Goal: Communication & Community: Participate in discussion

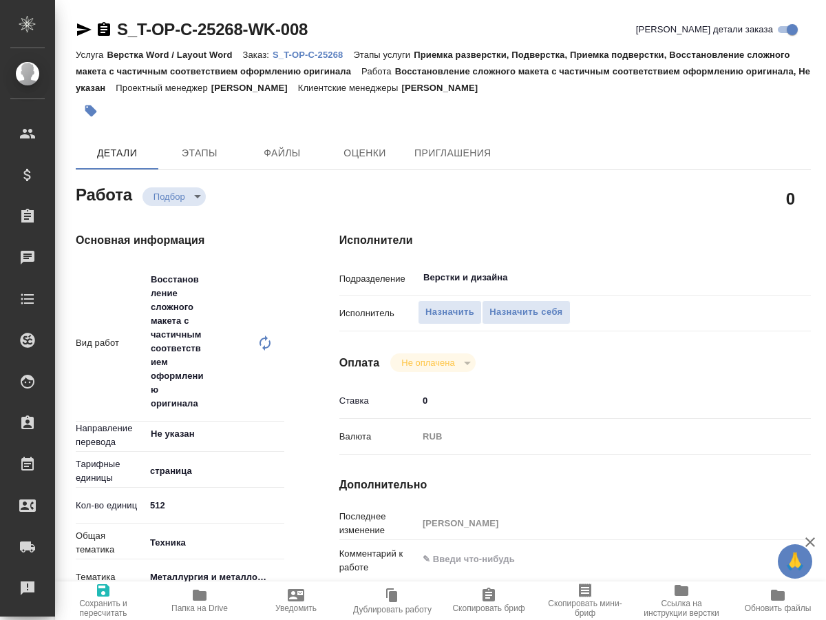
type textarea "x"
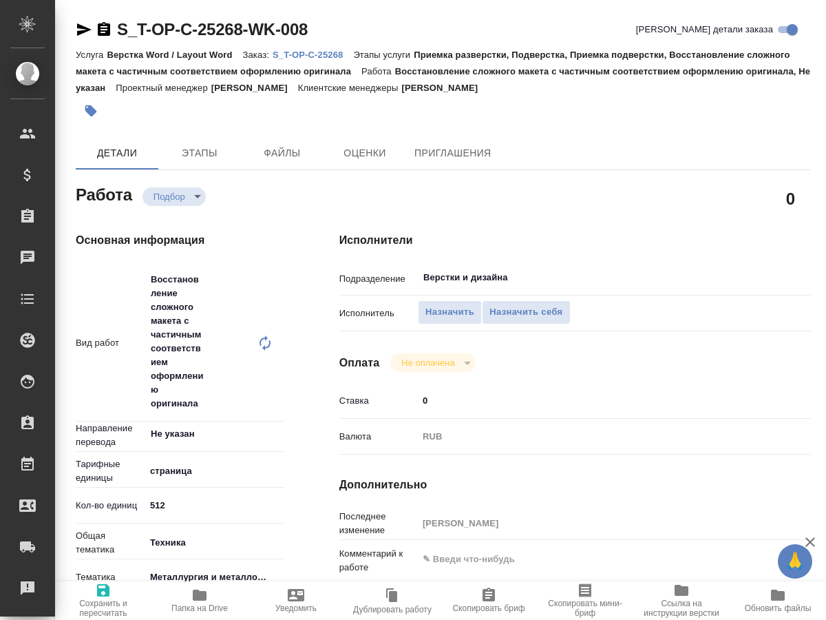
type textarea "x"
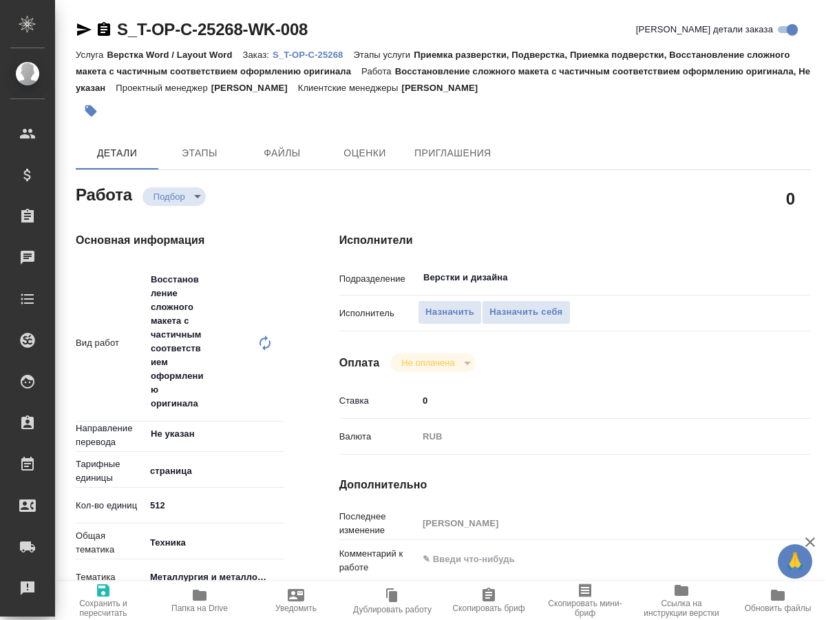
type textarea "x"
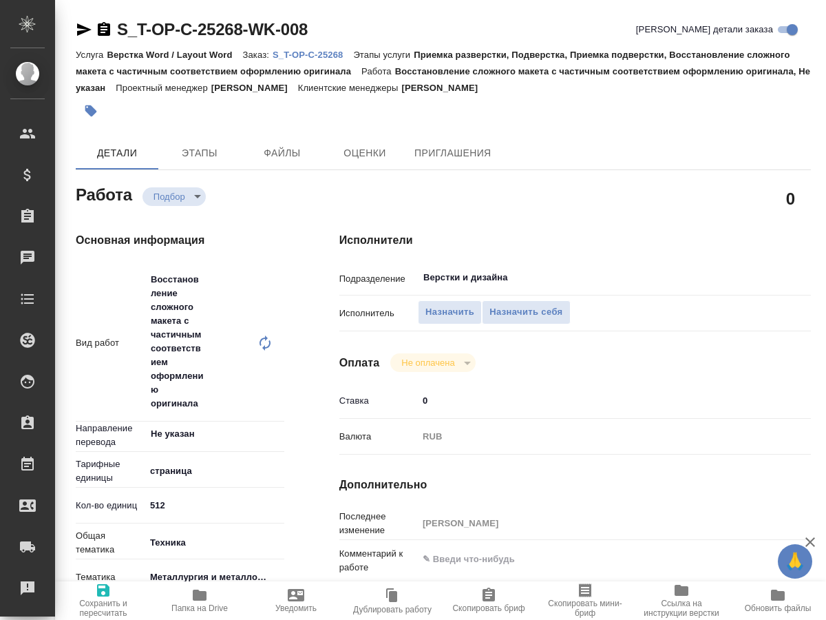
type textarea "x"
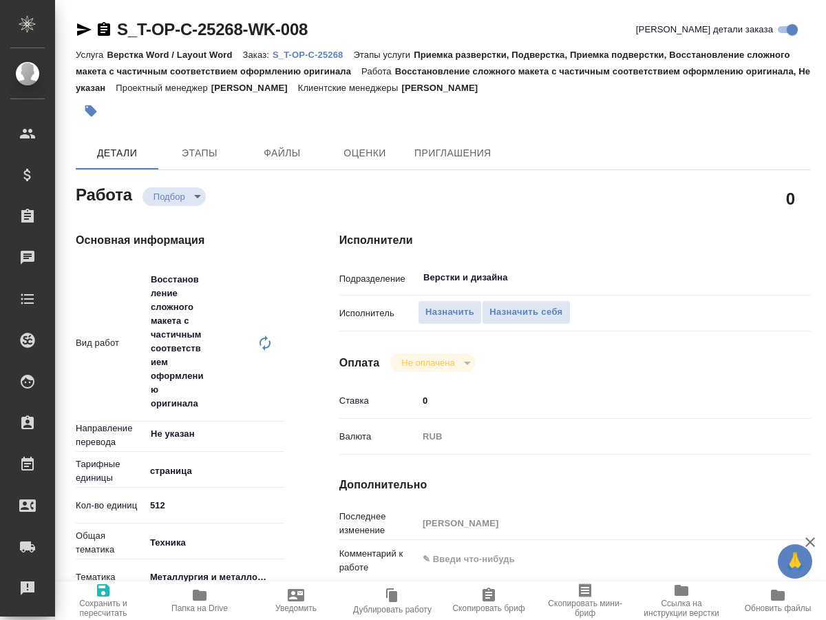
type textarea "x"
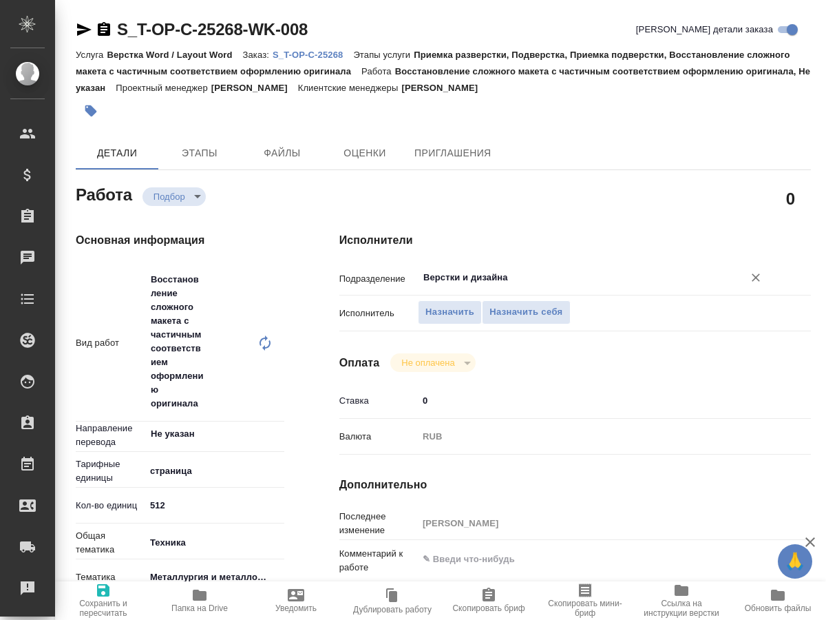
type textarea "x"
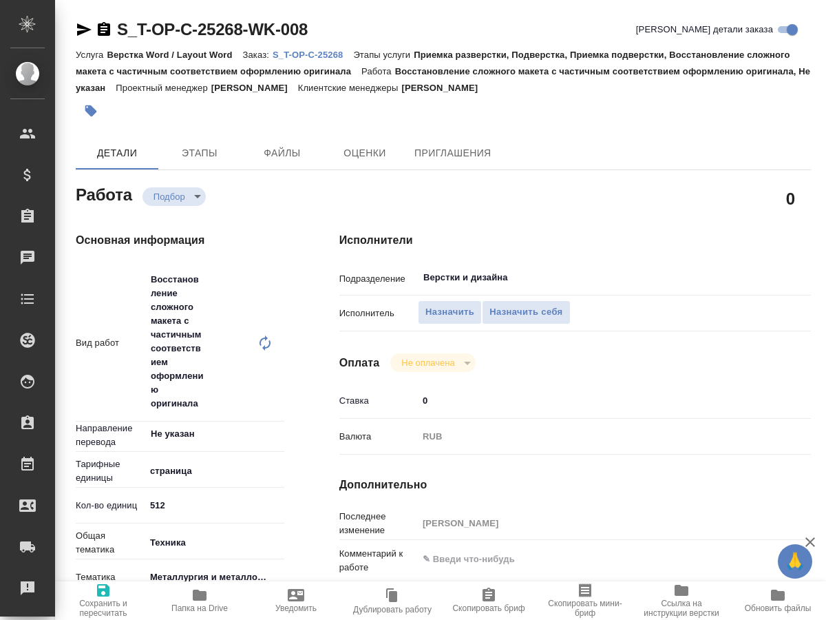
type textarea "x"
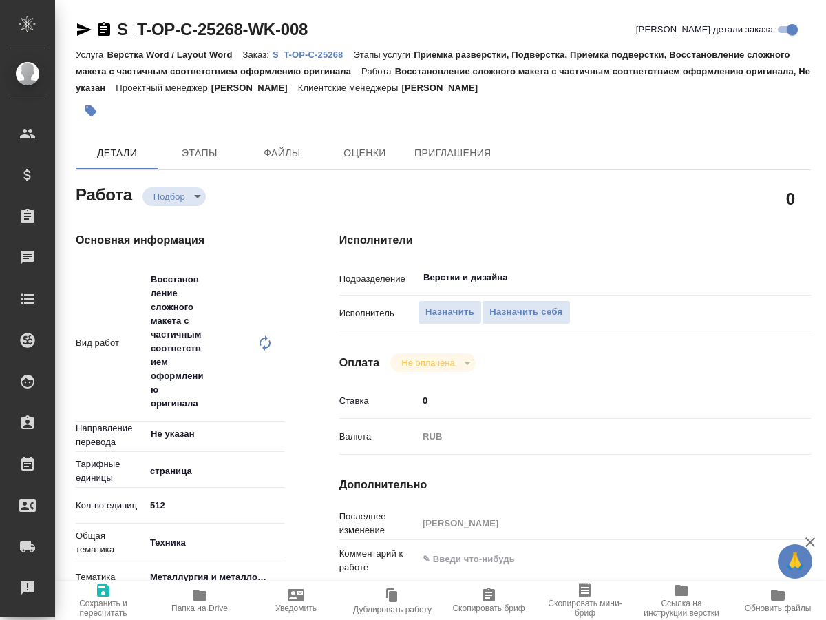
type textarea "x"
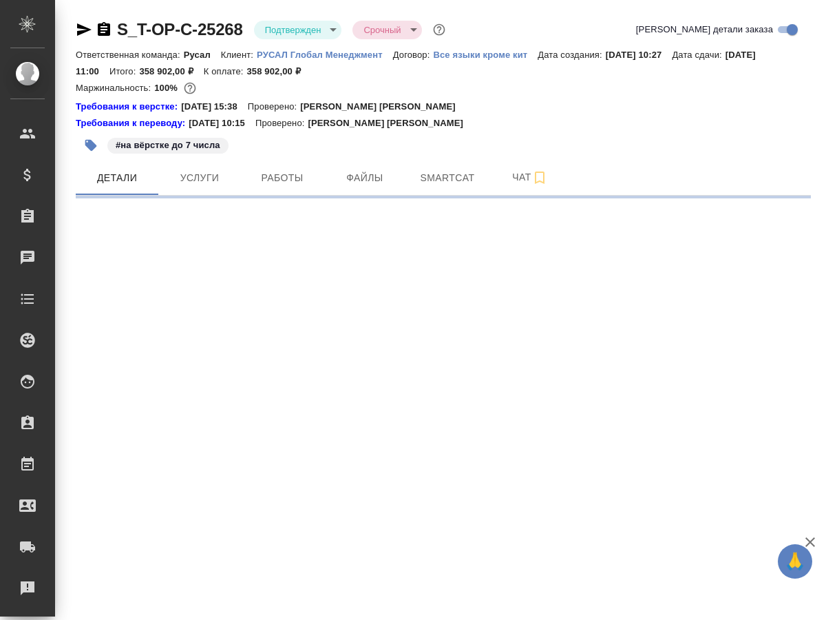
select select "RU"
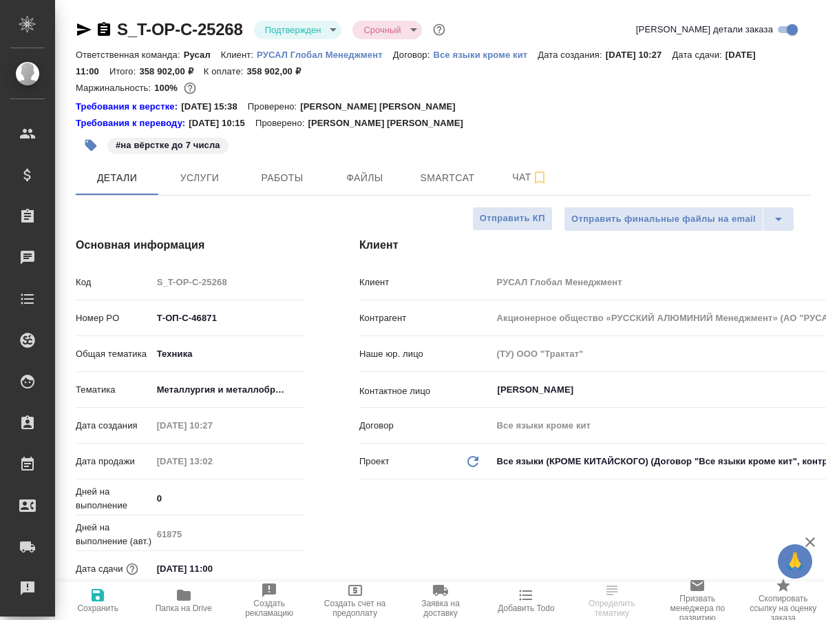
type textarea "x"
type input "[PERSON_NAME]"
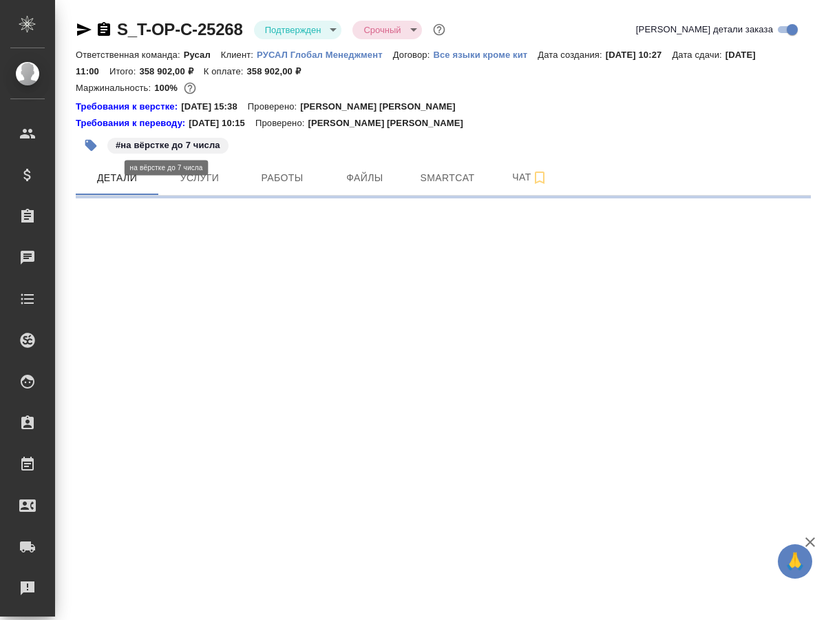
select select "RU"
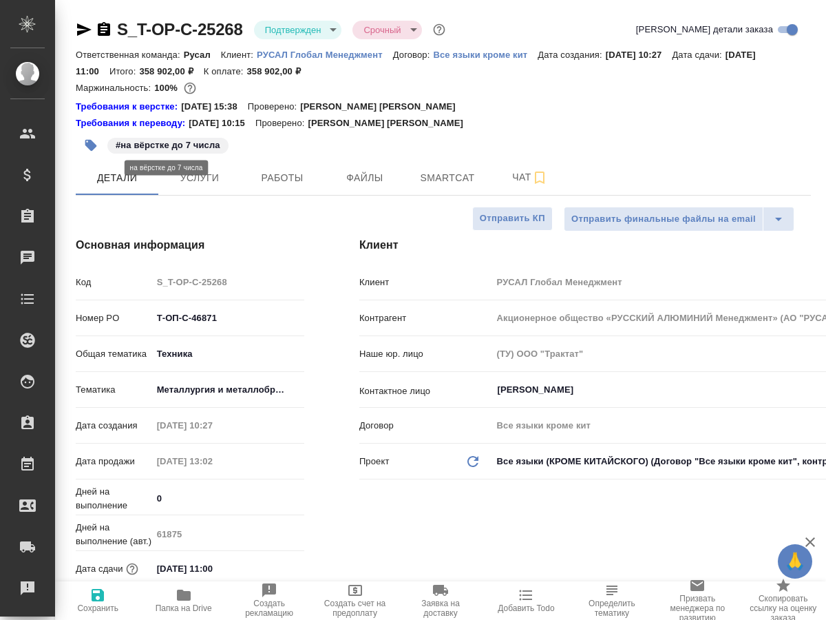
type textarea "x"
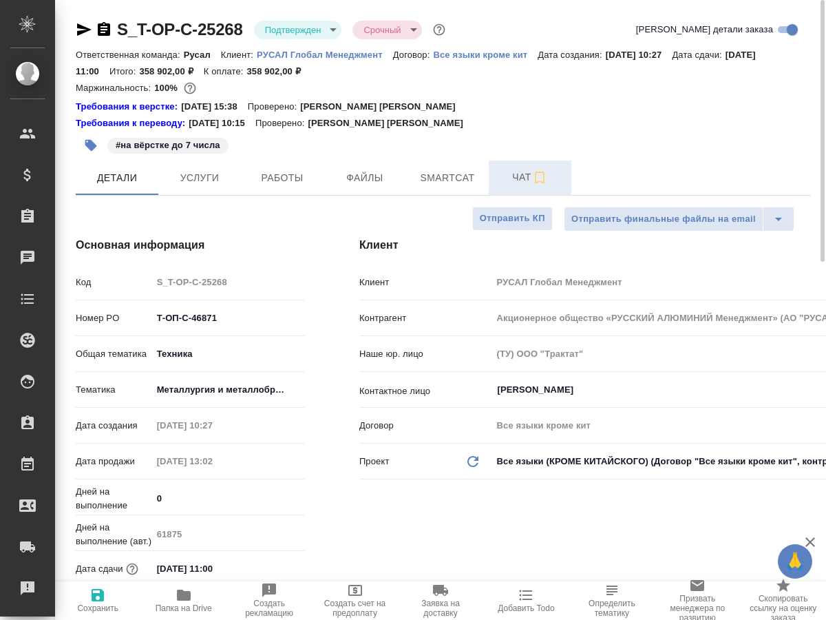
click at [515, 175] on span "Чат" at bounding box center [530, 177] width 66 height 17
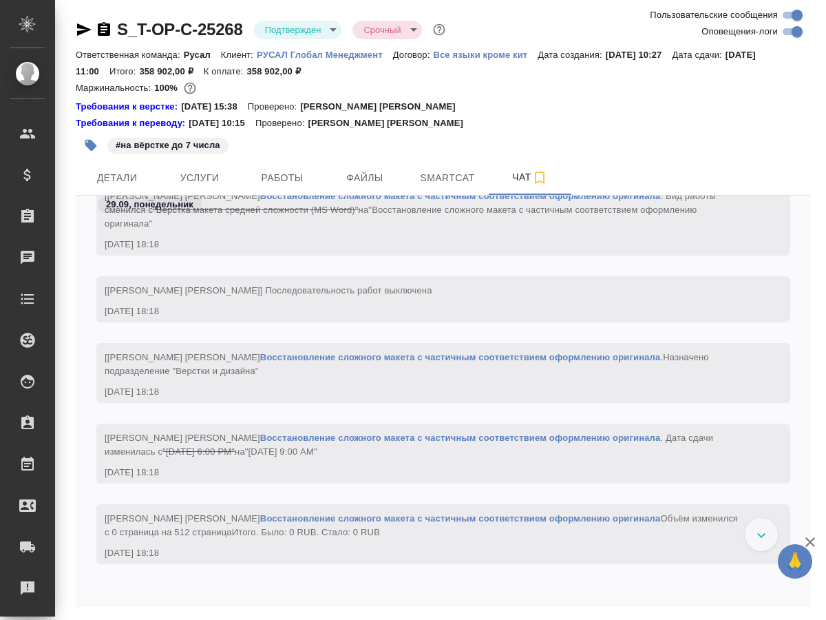
scroll to position [3803, 0]
